Goal: Task Accomplishment & Management: Use online tool/utility

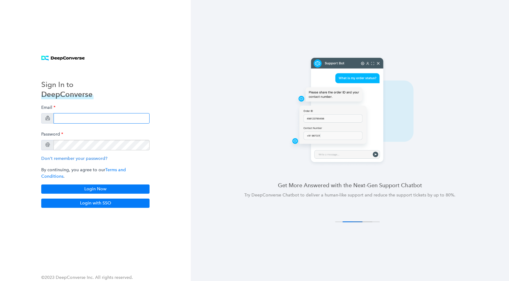
click at [96, 120] on input "email" at bounding box center [102, 118] width 96 height 10
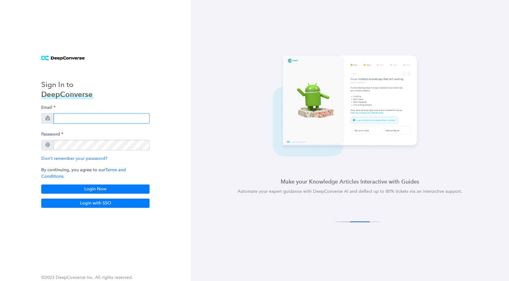
type input "[EMAIL_ADDRESS][DOMAIN_NAME]"
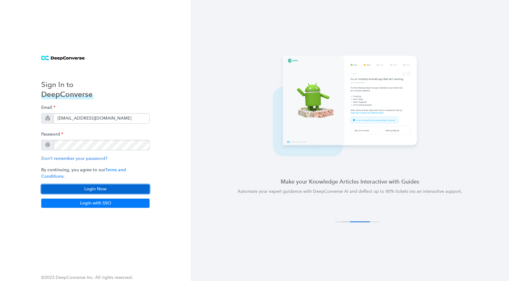
click at [100, 185] on button "Login Now" at bounding box center [95, 189] width 108 height 9
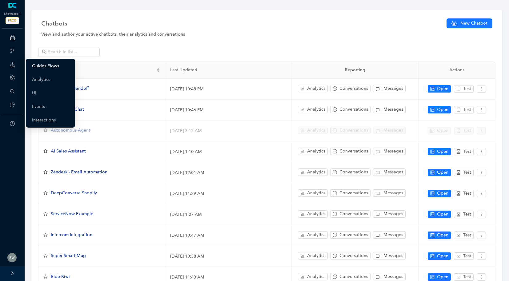
click at [58, 64] on link "Guides Flows" at bounding box center [45, 66] width 27 height 12
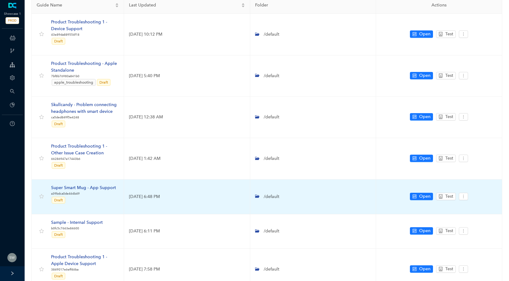
scroll to position [51, 0]
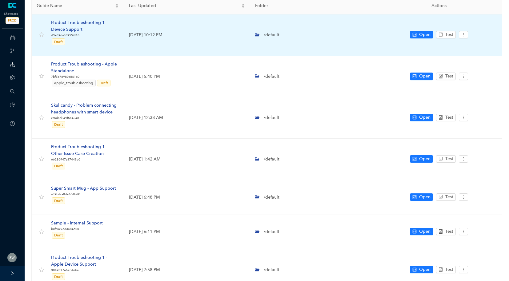
click at [84, 22] on div "Product Troubleshooting 1 - Device Support" at bounding box center [85, 26] width 68 height 14
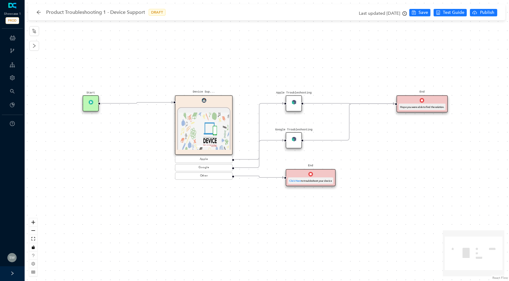
click at [197, 129] on img at bounding box center [204, 134] width 50 height 42
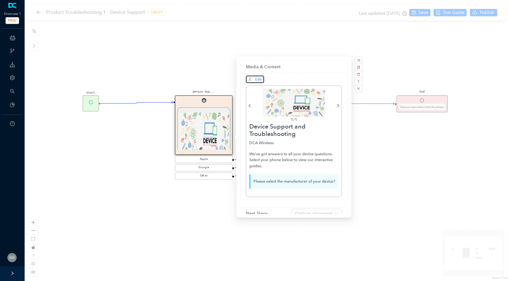
click at [257, 80] on span "Edit" at bounding box center [258, 79] width 6 height 4
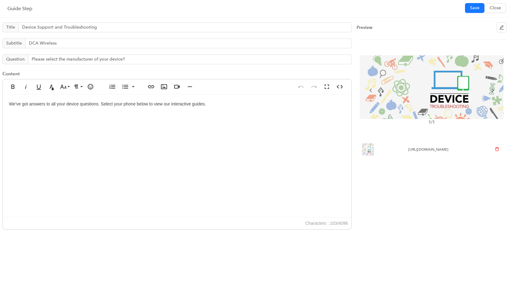
drag, startPoint x: 436, startPoint y: 154, endPoint x: 376, endPoint y: 144, distance: 61.4
click at [376, 144] on li "https://3.files.edl.io/3c85/20/03/16/172227-9fc3e58c-d368-4b60-937c-a72db69b793…" at bounding box center [432, 149] width 150 height 17
copy span "https://3.files.edl.io/3c85/20/03/16/172227-9fc3e58c-d368-4b60-937c-a72db69b793…"
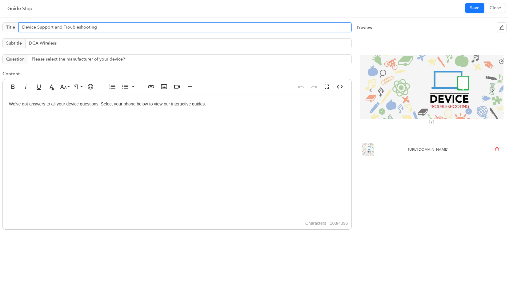
drag, startPoint x: 118, startPoint y: 28, endPoint x: 18, endPoint y: 25, distance: 99.5
click at [18, 25] on input "Device Support and Troubleshooting" at bounding box center [184, 27] width 333 height 10
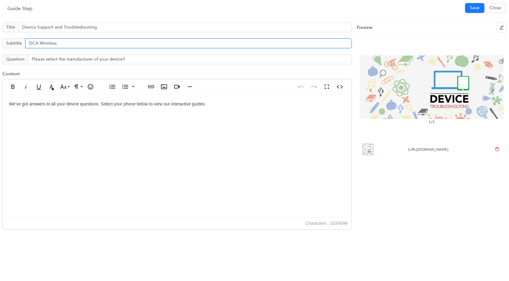
drag, startPoint x: 64, startPoint y: 46, endPoint x: 25, endPoint y: 42, distance: 38.6
click at [25, 42] on input "DCA Wireless" at bounding box center [188, 43] width 327 height 10
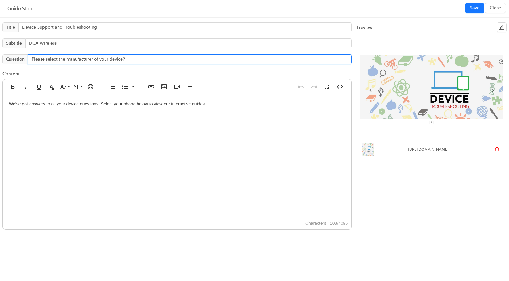
drag, startPoint x: 133, startPoint y: 59, endPoint x: 69, endPoint y: 55, distance: 64.1
click at [69, 55] on input "Please select the manufacturer of your device?" at bounding box center [190, 59] width 324 height 10
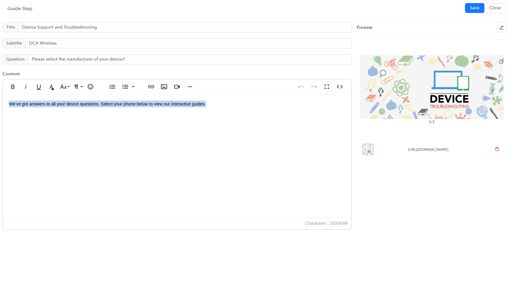
drag, startPoint x: 7, startPoint y: 105, endPoint x: 202, endPoint y: 118, distance: 195.9
click at [202, 118] on div "We’ve got answers to all your device questions. Select your phone below to view…" at bounding box center [177, 155] width 349 height 123
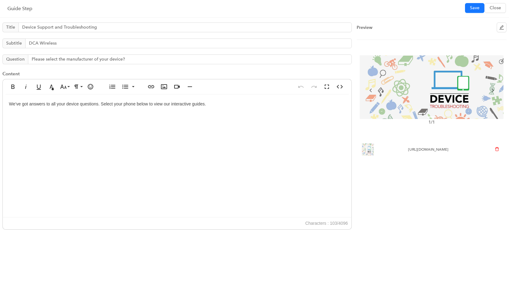
drag, startPoint x: 440, startPoint y: 155, endPoint x: 377, endPoint y: 145, distance: 63.5
click at [408, 146] on div "https://3.files.edl.io/3c85/20/03/16/172227-9fc3e58c-d368-4b60-937c-a72db69b793…" at bounding box center [428, 149] width 40 height 7
copy span "https://3.files.edl.io/3c85/20/03/16/172227-9fc3e58c-d368-4b60-937c-a72db69b793…"
click at [490, 7] on span "Close" at bounding box center [495, 8] width 11 height 7
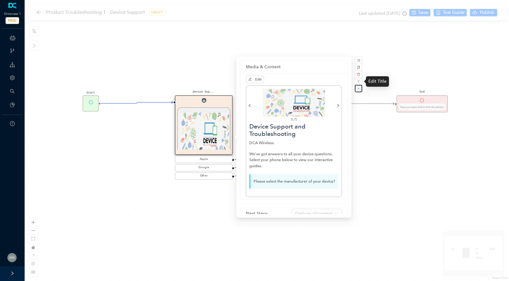
click at [357, 85] on button "button" at bounding box center [358, 88] width 7 height 7
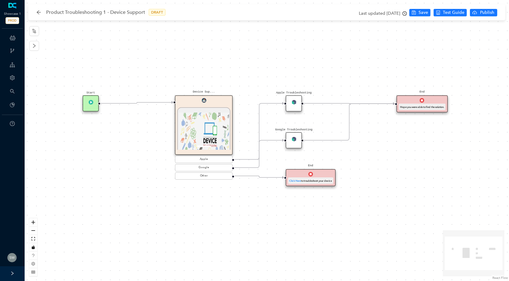
click at [293, 99] on div "Apple Troubleshooting" at bounding box center [294, 103] width 16 height 16
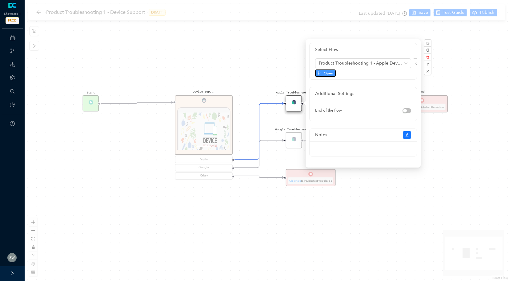
click at [325, 73] on span "Open" at bounding box center [329, 73] width 10 height 6
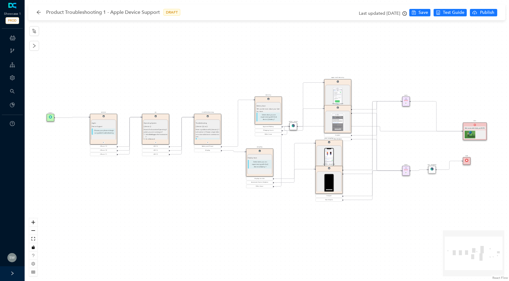
click at [112, 124] on p "Apple" at bounding box center [104, 123] width 24 height 2
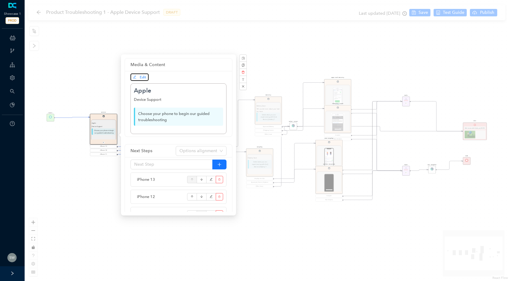
click at [142, 80] on span "Edit" at bounding box center [139, 77] width 13 height 6
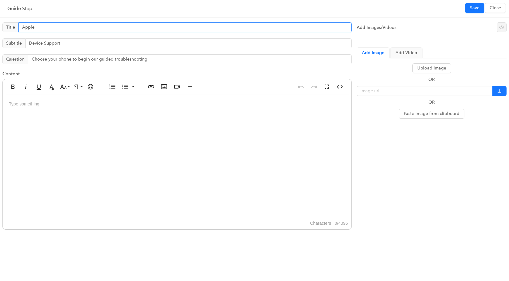
drag, startPoint x: 40, startPoint y: 26, endPoint x: 15, endPoint y: 26, distance: 24.9
click at [15, 26] on span "Title Apple" at bounding box center [176, 27] width 349 height 10
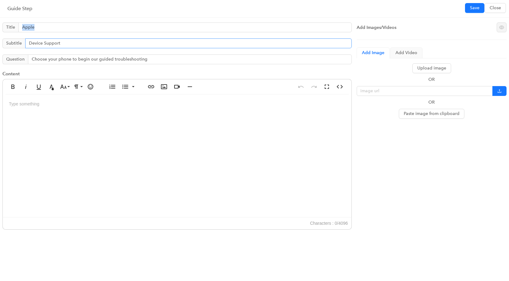
drag, startPoint x: 130, startPoint y: 38, endPoint x: 38, endPoint y: 46, distance: 91.8
click at [38, 46] on div "Title Apple Subtitle Device Support Question Choose your phone to begin our gui…" at bounding box center [177, 149] width 354 height 258
drag, startPoint x: 70, startPoint y: 42, endPoint x: 26, endPoint y: 42, distance: 44.0
click at [26, 42] on input "Device Support" at bounding box center [188, 43] width 327 height 10
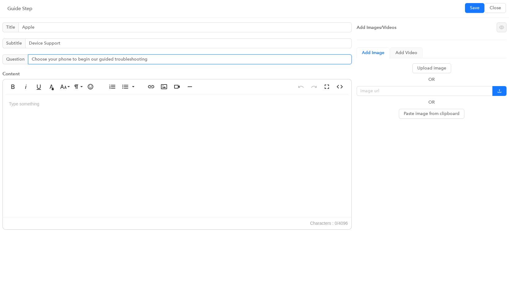
drag, startPoint x: 159, startPoint y: 59, endPoint x: 27, endPoint y: 53, distance: 132.2
click at [27, 53] on div "Title Apple Subtitle Device Support Question Choose your phone to begin our gui…" at bounding box center [177, 149] width 354 height 258
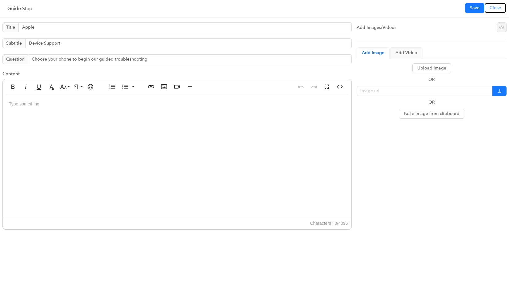
click at [493, 6] on span "Close" at bounding box center [495, 8] width 11 height 7
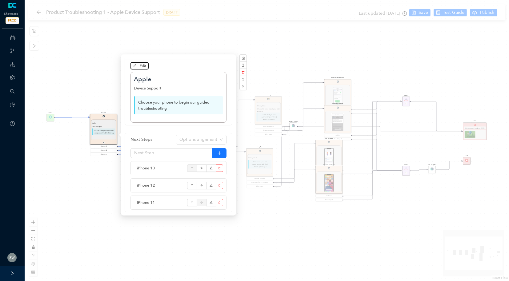
scroll to position [12, 0]
click at [244, 84] on button "button" at bounding box center [242, 86] width 7 height 7
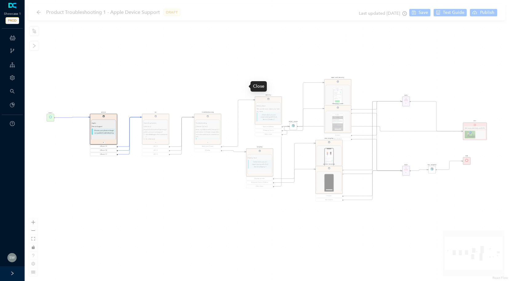
scroll to position [0, 0]
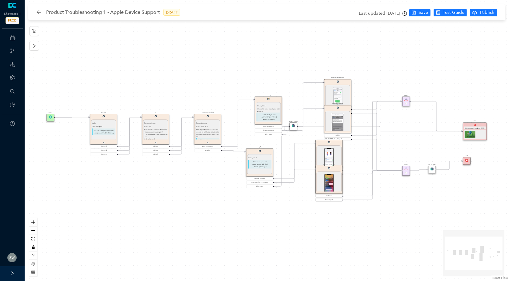
click at [157, 117] on div "OS Operating System {{ device }} How to find out what Operating System you are …" at bounding box center [155, 129] width 27 height 30
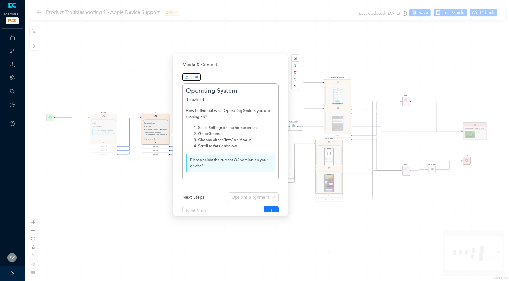
click at [188, 77] on icon "edit" at bounding box center [187, 77] width 4 height 4
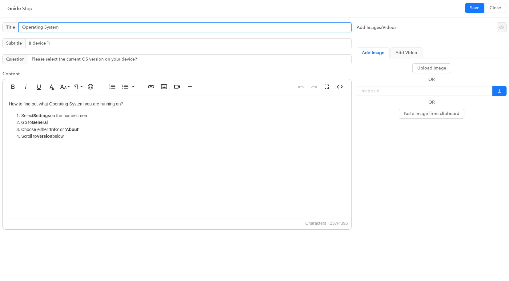
drag, startPoint x: 60, startPoint y: 26, endPoint x: 1, endPoint y: 29, distance: 59.1
click at [1, 29] on div "Title Operating System Subtitle {{ device }} Question Please select the current…" at bounding box center [177, 149] width 354 height 258
drag, startPoint x: 81, startPoint y: 25, endPoint x: 16, endPoint y: 26, distance: 64.9
click at [16, 26] on span "Title Operating System" at bounding box center [176, 27] width 349 height 10
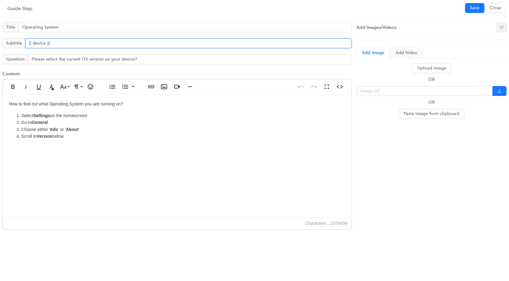
drag, startPoint x: 58, startPoint y: 41, endPoint x: 20, endPoint y: 43, distance: 38.8
click at [20, 43] on span "Subtitle {{ device }}" at bounding box center [176, 43] width 349 height 10
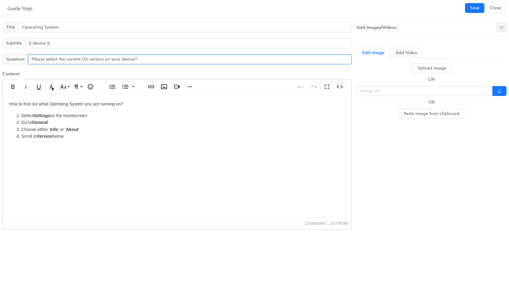
drag, startPoint x: 155, startPoint y: 62, endPoint x: 31, endPoint y: 55, distance: 124.5
click at [31, 55] on input "Please select the current OS version on your device?" at bounding box center [190, 59] width 324 height 10
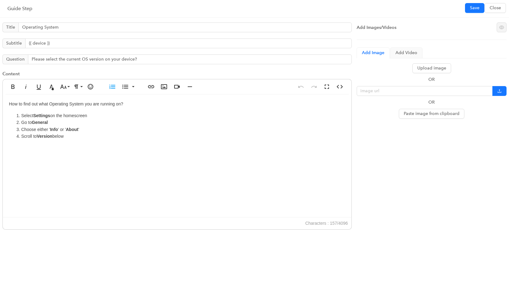
drag, startPoint x: 77, startPoint y: 138, endPoint x: 6, endPoint y: 100, distance: 81.2
click at [6, 100] on div "How to find out what Operating System you are running on? Select Settings on th…" at bounding box center [177, 155] width 349 height 123
copy div "How to find out what Operating System you are running on? Select Settings on th…"
click at [489, 7] on button "Close" at bounding box center [495, 8] width 21 height 10
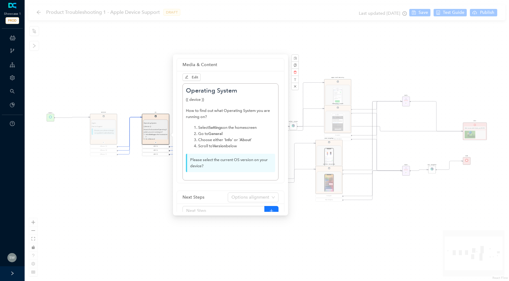
click at [343, 36] on div "Start Device Apple Device Support Choose your phone to begin our guided trouble…" at bounding box center [267, 140] width 484 height 281
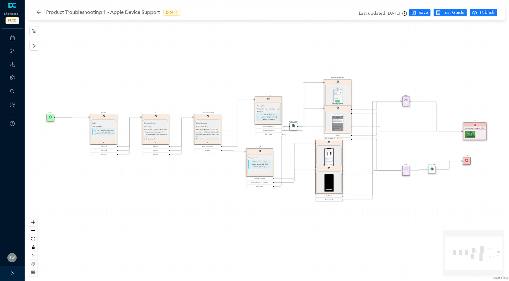
click at [161, 123] on p "Operating System" at bounding box center [156, 123] width 24 height 2
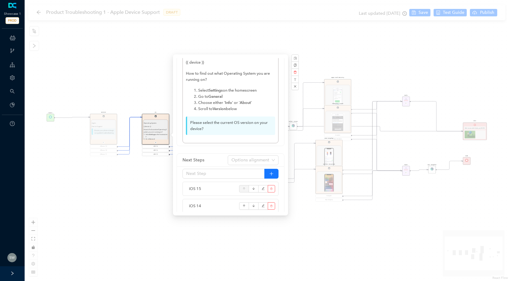
scroll to position [124, 0]
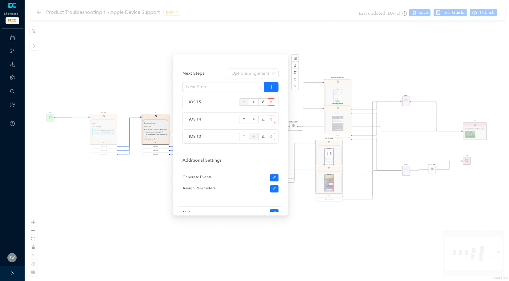
click at [331, 53] on div "Start Device Apple Device Support Choose your phone to begin our guided trouble…" at bounding box center [267, 140] width 484 height 281
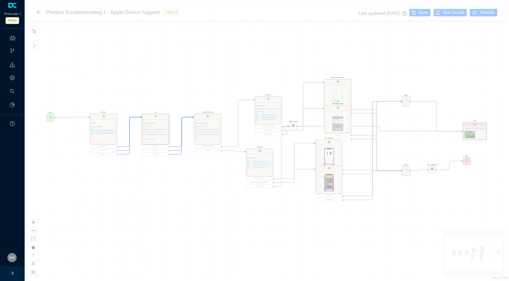
scroll to position [0, 0]
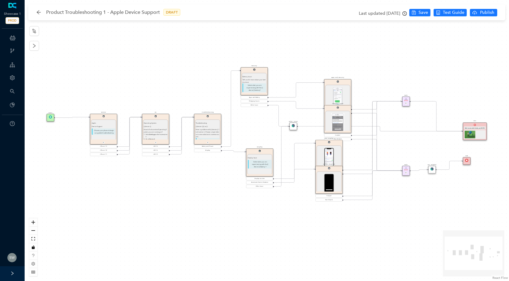
drag, startPoint x: 261, startPoint y: 115, endPoint x: 247, endPoint y: 87, distance: 31.8
click at [247, 87] on p "Select what you are experiencing with the {{ device }} battery?" at bounding box center [255, 87] width 24 height 9
click at [204, 118] on div "Troubleshooting {{ device }} {{ os }} Have a problem with {{ device }} ? Let’s …" at bounding box center [207, 129] width 27 height 22
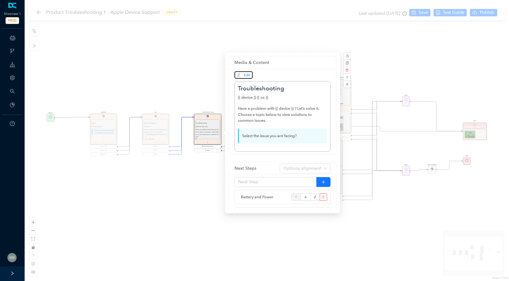
click at [249, 74] on span "Edit" at bounding box center [247, 75] width 6 height 4
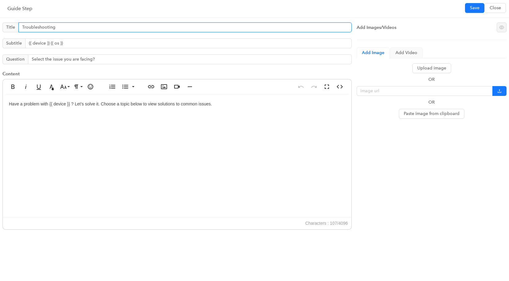
drag, startPoint x: 70, startPoint y: 31, endPoint x: 2, endPoint y: 26, distance: 67.3
click at [2, 26] on span "Title Troubleshooting" at bounding box center [176, 27] width 349 height 10
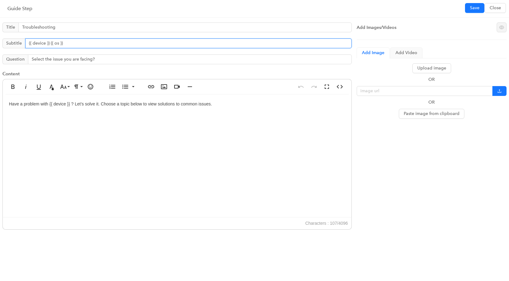
drag, startPoint x: 76, startPoint y: 40, endPoint x: 24, endPoint y: 42, distance: 51.7
click at [24, 42] on span "Subtitle {{ device }} {{ os }}" at bounding box center [176, 43] width 349 height 10
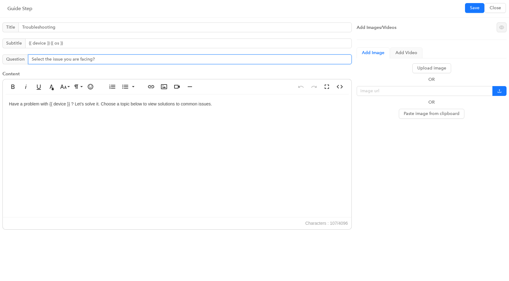
drag, startPoint x: 108, startPoint y: 62, endPoint x: 30, endPoint y: 59, distance: 77.6
click at [30, 59] on input "Select the issue you are facing?" at bounding box center [190, 59] width 324 height 10
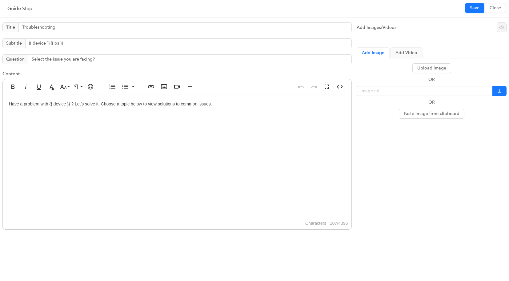
drag, startPoint x: 10, startPoint y: 104, endPoint x: 204, endPoint y: 77, distance: 196.7
click at [204, 77] on div "Title Troubleshooting Subtitle {{ device }} {{ os }} Question Select the issue …" at bounding box center [177, 149] width 354 height 258
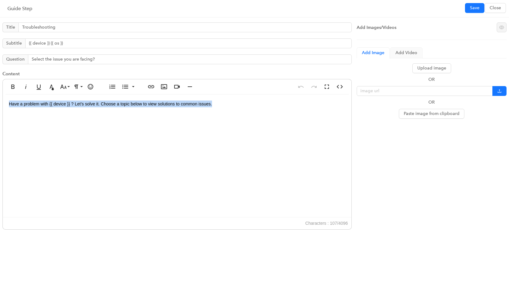
drag, startPoint x: 10, startPoint y: 102, endPoint x: 186, endPoint y: 121, distance: 177.0
click at [186, 121] on div "Have a problem with {{ device }} ? Let’s solve it. Choose a topic below to view…" at bounding box center [177, 155] width 349 height 123
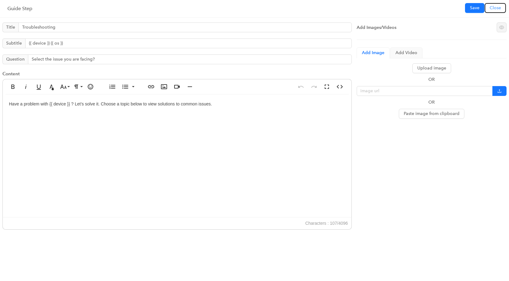
click at [490, 9] on span "Close" at bounding box center [495, 8] width 11 height 7
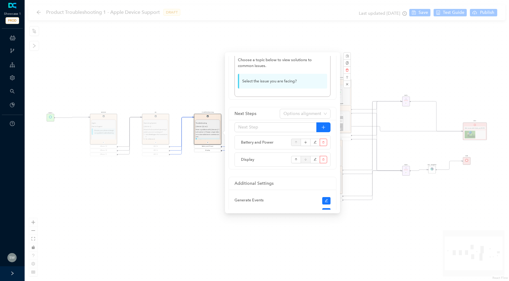
scroll to position [59, 0]
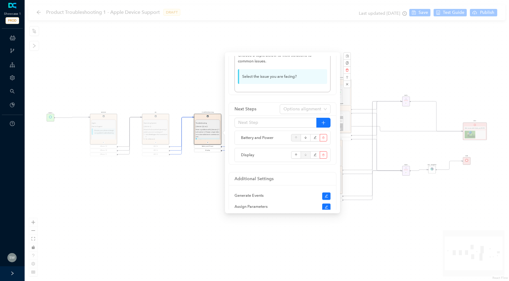
click at [371, 71] on div "Start Device Apple Device Support Choose your phone to begin our guided trouble…" at bounding box center [267, 140] width 484 height 281
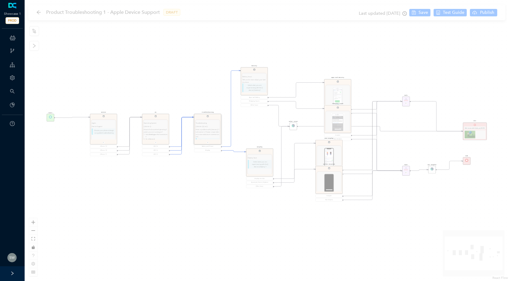
scroll to position [0, 0]
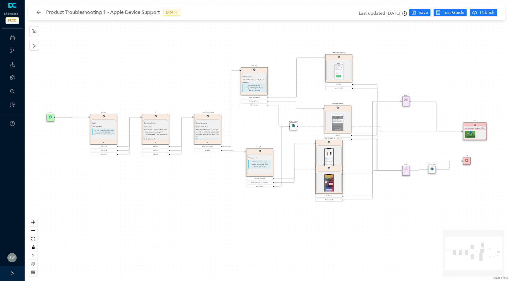
drag, startPoint x: 331, startPoint y: 72, endPoint x: 331, endPoint y: 61, distance: 11.4
click at [331, 61] on div "1 / 1 Previous Next Apps and Battery {{ device }} To see how much power your ap…" at bounding box center [338, 79] width 25 height 38
drag, startPoint x: 343, startPoint y: 118, endPoint x: 347, endPoint y: 106, distance: 12.5
click at [347, 106] on img at bounding box center [342, 110] width 14 height 19
click at [252, 68] on div "Battery Battery Issue Tell us a bit more about your battery issue. Select what …" at bounding box center [254, 81] width 27 height 28
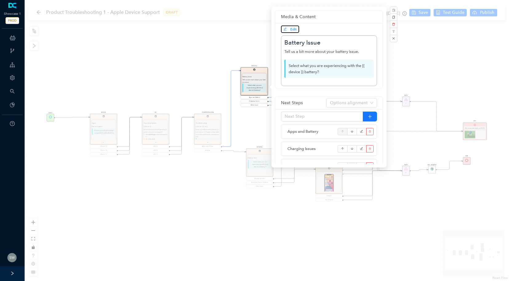
click at [294, 29] on span "Edit" at bounding box center [293, 29] width 6 height 4
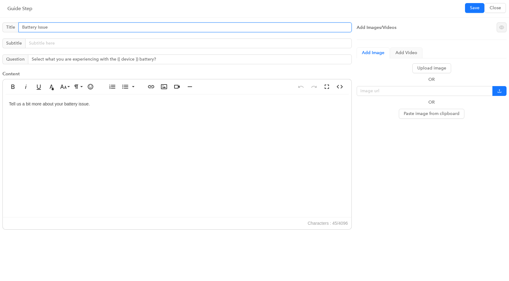
drag, startPoint x: 22, startPoint y: 27, endPoint x: 57, endPoint y: 27, distance: 34.5
click at [57, 27] on input "Battery Issue" at bounding box center [184, 27] width 333 height 10
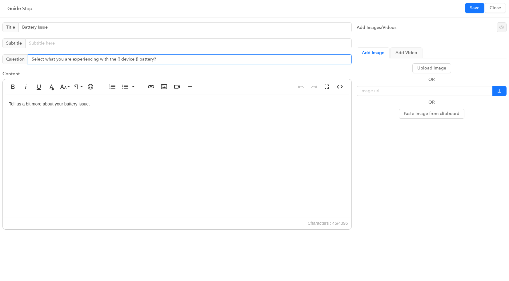
drag, startPoint x: 28, startPoint y: 56, endPoint x: 173, endPoint y: 63, distance: 145.1
click at [173, 63] on input "Select what you are experiencing with the {{ device }} battery?" at bounding box center [190, 59] width 324 height 10
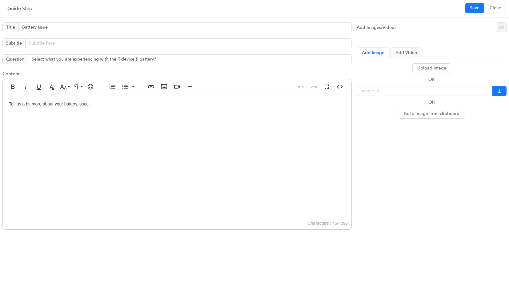
drag, startPoint x: 125, startPoint y: 105, endPoint x: 1, endPoint y: 103, distance: 124.3
click at [1, 103] on div "Title Battery Issue Subtitle Question Select what you are experiencing with the…" at bounding box center [177, 149] width 354 height 258
click at [497, 8] on span "Close" at bounding box center [495, 8] width 11 height 7
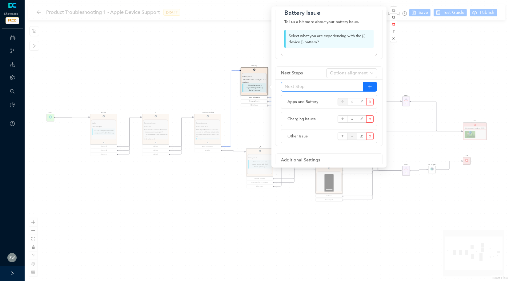
scroll to position [49, 0]
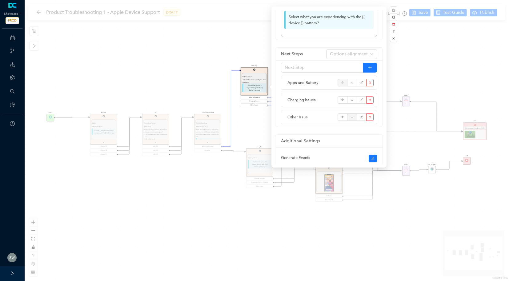
click at [428, 64] on div "Start Device Apple Device Support Choose your phone to begin our guided trouble…" at bounding box center [267, 140] width 484 height 281
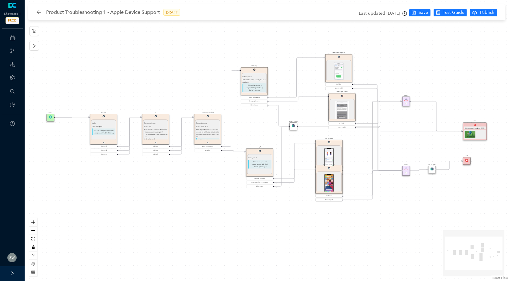
scroll to position [0, 0]
click at [338, 64] on img at bounding box center [339, 71] width 10 height 19
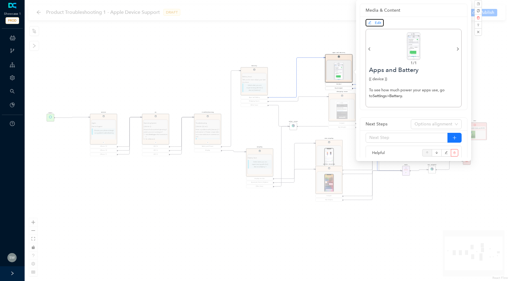
click at [376, 22] on span "Edit" at bounding box center [378, 23] width 6 height 4
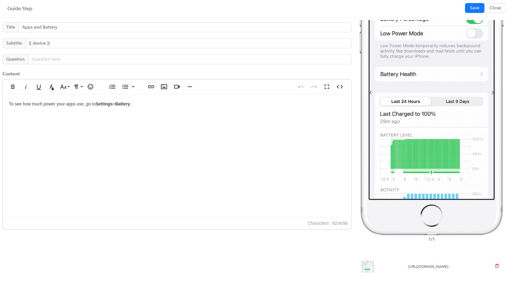
scroll to position [120, 0]
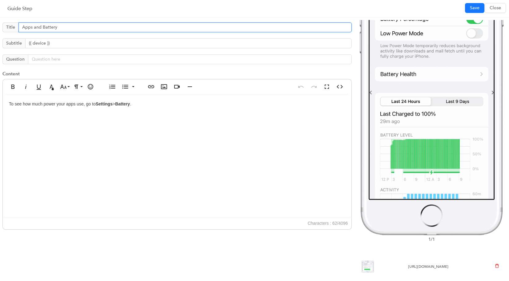
drag, startPoint x: 85, startPoint y: 26, endPoint x: -6, endPoint y: 22, distance: 90.9
click at [0, 22] on html "Showcase 1 PROD ChatBots & Ticket Automations Webhooks Guide Account Search Pla…" at bounding box center [254, 140] width 509 height 281
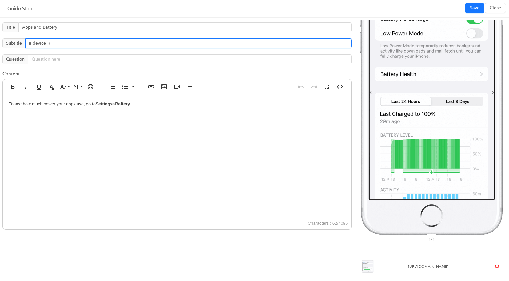
drag, startPoint x: 74, startPoint y: 45, endPoint x: 22, endPoint y: 43, distance: 53.0
click at [22, 43] on span "Subtitle {{ device }}" at bounding box center [176, 43] width 349 height 10
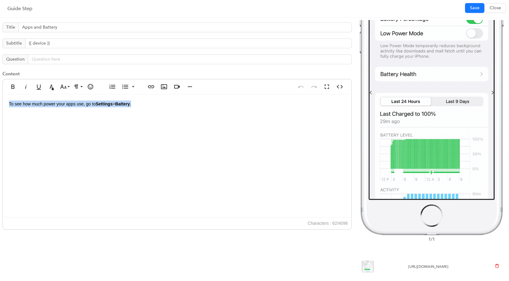
drag, startPoint x: 150, startPoint y: 106, endPoint x: 24, endPoint y: 96, distance: 126.9
click at [24, 96] on div "To see how much power your apps use, go to Settings > Battery ." at bounding box center [177, 155] width 349 height 123
copy p "Settings > Battery ."
drag, startPoint x: 378, startPoint y: 268, endPoint x: 372, endPoint y: 257, distance: 12.3
click at [372, 258] on li "[URL][DOMAIN_NAME]" at bounding box center [432, 266] width 150 height 17
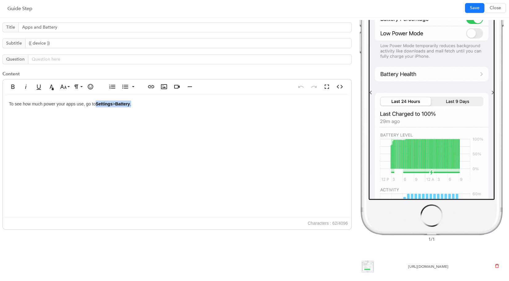
copy li "[URL][DOMAIN_NAME]"
click at [493, 7] on span "Close" at bounding box center [495, 8] width 11 height 7
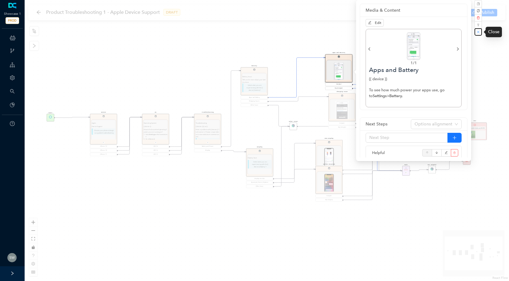
click at [476, 31] on button "button" at bounding box center [478, 31] width 7 height 7
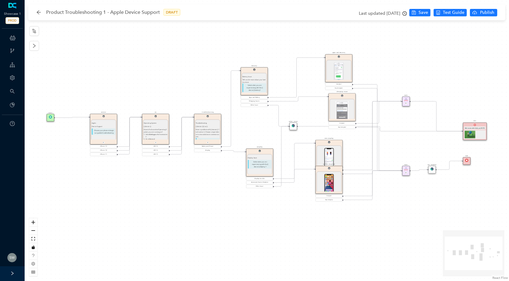
click at [403, 103] on div "E" at bounding box center [405, 103] width 5 height 2
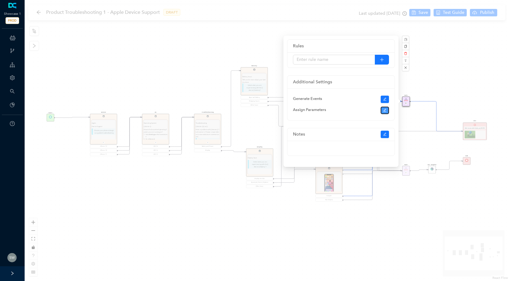
click at [381, 110] on button "button" at bounding box center [385, 110] width 9 height 7
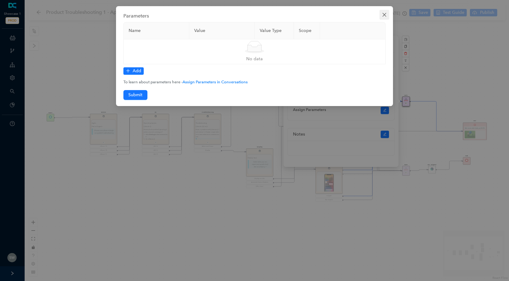
click at [382, 13] on icon "close" at bounding box center [384, 14] width 5 height 5
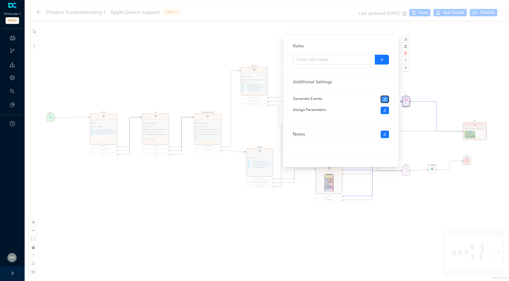
click at [384, 101] on button "button" at bounding box center [385, 99] width 9 height 7
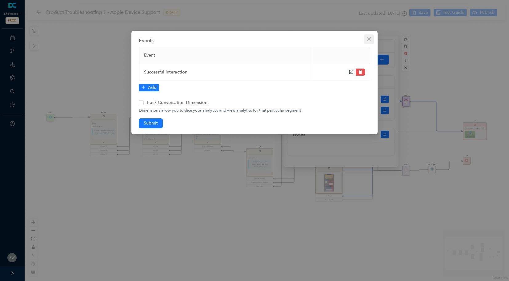
click at [371, 39] on span "Close" at bounding box center [369, 39] width 10 height 5
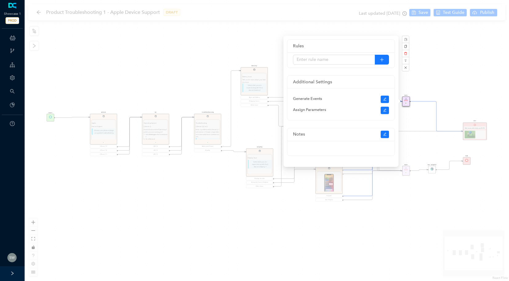
click at [455, 55] on div "Start Device Apple Device Support Choose your phone to begin our guided trouble…" at bounding box center [267, 140] width 484 height 281
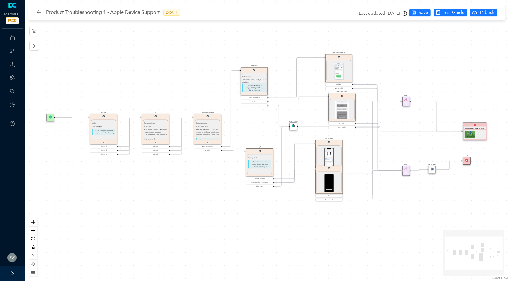
click at [432, 169] on img at bounding box center [432, 168] width 3 height 3
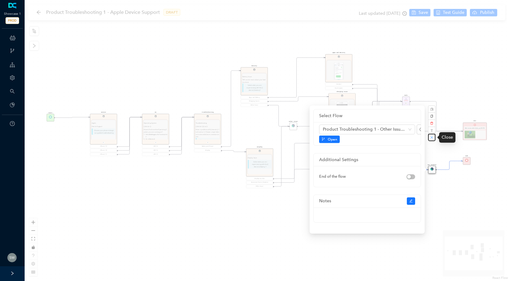
click at [430, 136] on button "button" at bounding box center [431, 137] width 7 height 7
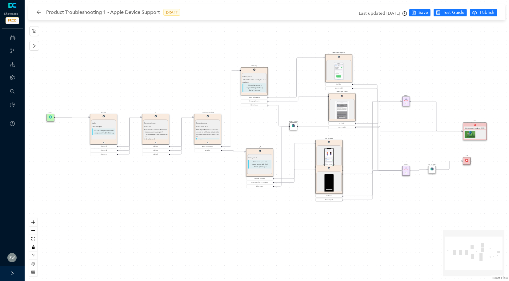
click at [485, 127] on div "Glad we were able to help you [DATE]!" at bounding box center [475, 127] width 22 height 3
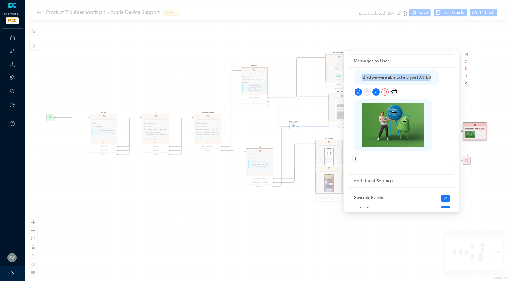
drag, startPoint x: 357, startPoint y: 75, endPoint x: 432, endPoint y: 78, distance: 75.1
click at [432, 78] on div "Glad we were able to help you [DATE]!" at bounding box center [397, 77] width 86 height 15
copy div "Glad we were able to help you [DATE]!"
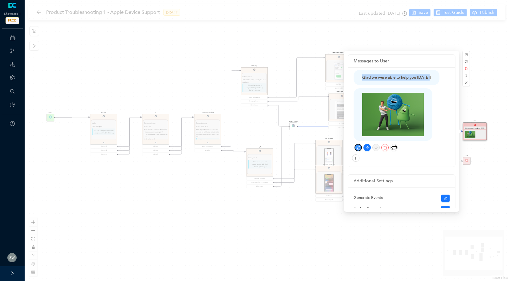
click at [358, 145] on button "button" at bounding box center [358, 147] width 7 height 7
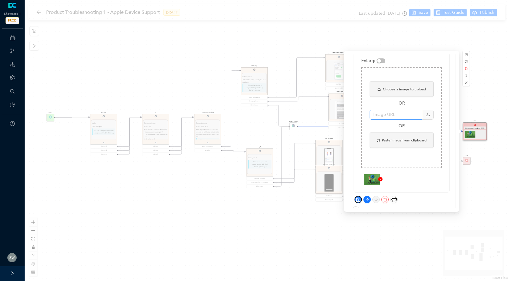
scroll to position [45, 0]
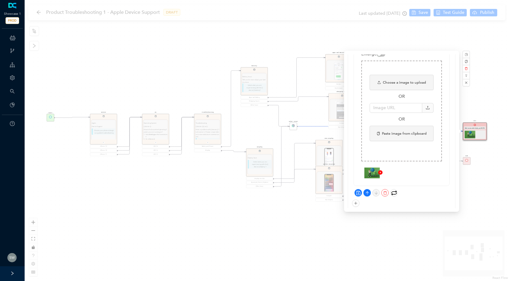
click at [370, 171] on img at bounding box center [371, 173] width 15 height 11
drag, startPoint x: 380, startPoint y: 177, endPoint x: 359, endPoint y: 169, distance: 21.8
click at [359, 169] on div "Enlarge Choose a image to upload OR OR Paste image from clipboard" at bounding box center [401, 114] width 95 height 142
click at [409, 177] on div at bounding box center [401, 173] width 81 height 11
drag, startPoint x: 385, startPoint y: 174, endPoint x: 367, endPoint y: 167, distance: 19.3
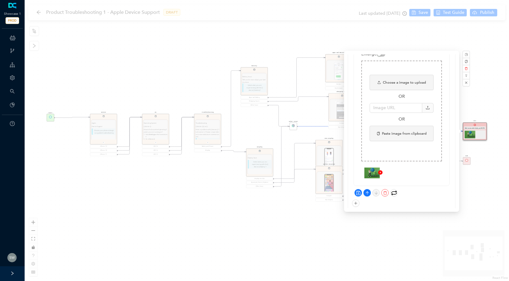
click at [367, 167] on div "Choose a image to upload OR OR Paste image from clipboard" at bounding box center [401, 120] width 81 height 118
